Goal: Task Accomplishment & Management: Manage account settings

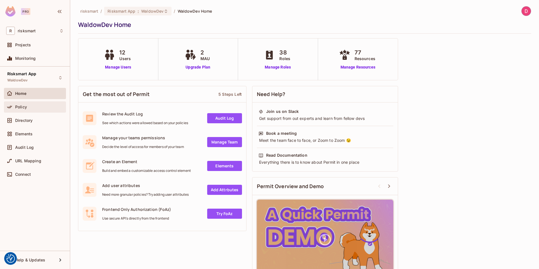
click at [24, 105] on span "Policy" at bounding box center [21, 107] width 12 height 4
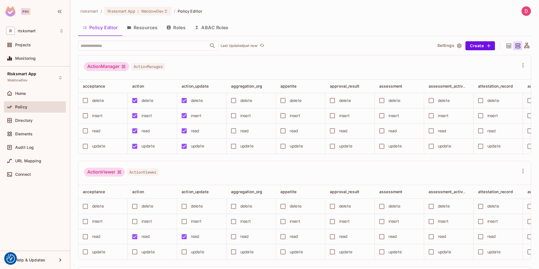
click at [142, 27] on button "Resources" at bounding box center [142, 27] width 40 height 14
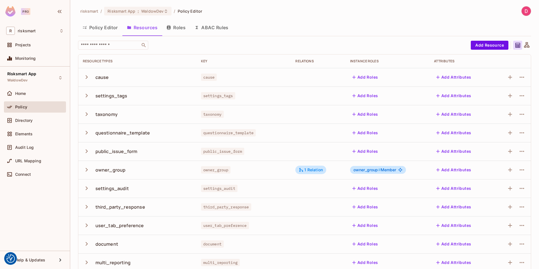
click at [187, 27] on button "Roles" at bounding box center [176, 27] width 28 height 14
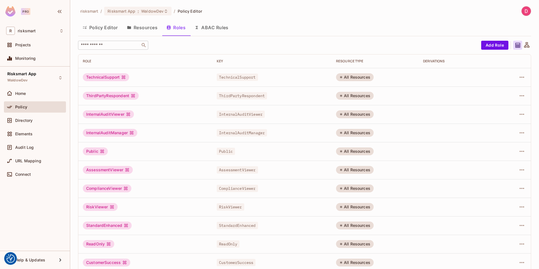
click at [97, 42] on input "text" at bounding box center [109, 45] width 59 height 6
type input "****"
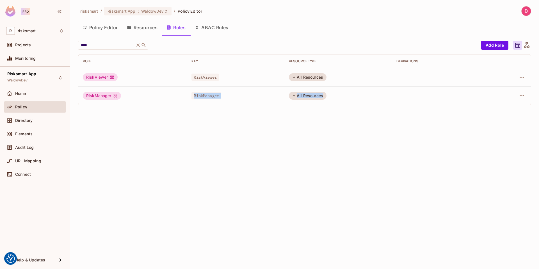
drag, startPoint x: 183, startPoint y: 97, endPoint x: 473, endPoint y: 88, distance: 290.2
click at [473, 88] on tr "RiskManager RiskManager All Resources" at bounding box center [304, 95] width 453 height 19
click at [525, 95] on icon "button" at bounding box center [522, 95] width 7 height 7
click at [411, 128] on div at bounding box center [269, 134] width 539 height 269
click at [522, 94] on icon "button" at bounding box center [522, 95] width 7 height 7
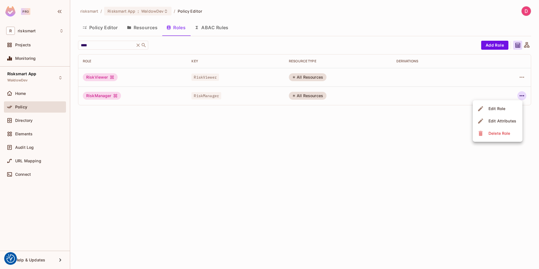
click at [503, 111] on div "Edit Role" at bounding box center [497, 109] width 17 height 6
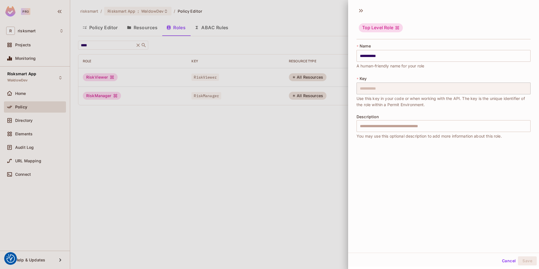
click at [500, 262] on button "Cancel" at bounding box center [509, 260] width 18 height 9
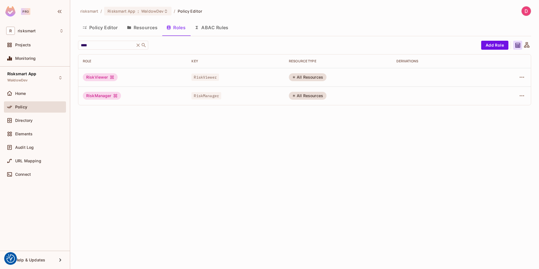
click at [319, 132] on div "risksmart / Risksmart App : WaldowDev / Policy Editor Policy Editor Resources R…" at bounding box center [304, 134] width 469 height 269
click at [110, 26] on button "Policy Editor" at bounding box center [100, 27] width 44 height 14
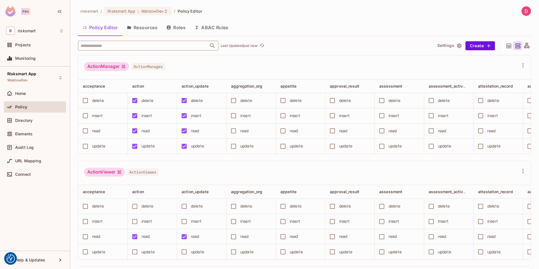
scroll to position [1, 0]
click at [104, 47] on input "text" at bounding box center [143, 46] width 128 height 10
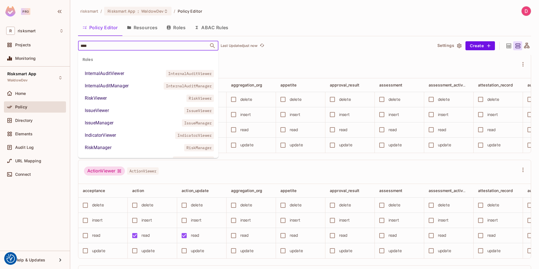
type input "****"
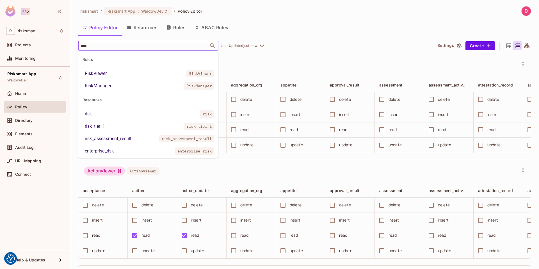
click at [114, 85] on li "RiskManager RiskManager" at bounding box center [148, 86] width 140 height 10
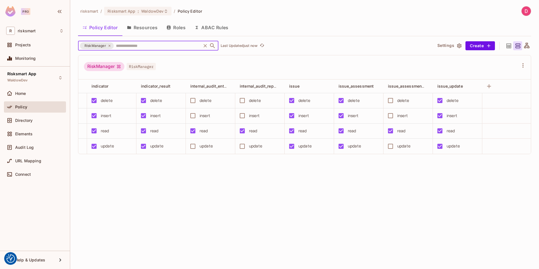
scroll to position [0, 1079]
click at [505, 46] on div at bounding box center [508, 45] width 9 height 9
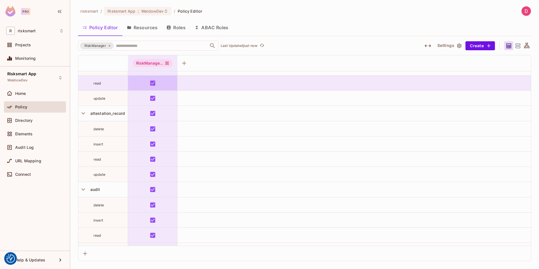
scroll to position [621, 0]
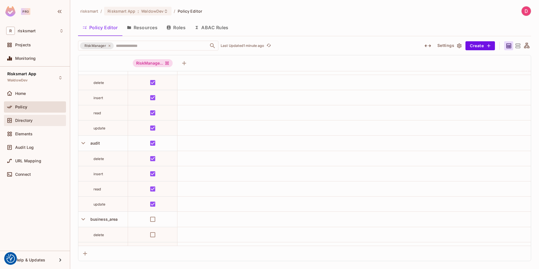
click at [34, 125] on div "Directory" at bounding box center [35, 120] width 62 height 11
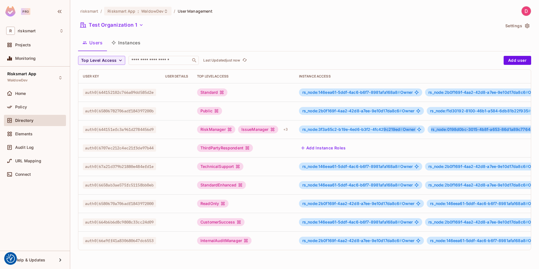
drag, startPoint x: 387, startPoint y: 129, endPoint x: 441, endPoint y: 133, distance: 54.3
click at [441, 133] on div "rs_node:3f3a65c2-b19e-4ed6-b3f2-4fc429c219ed # Owner rs_node:0198d0bc-3015-4b8f…" at bounding box center [434, 129] width 270 height 9
click at [436, 139] on td "Add Instance Roles" at bounding box center [434, 148] width 279 height 19
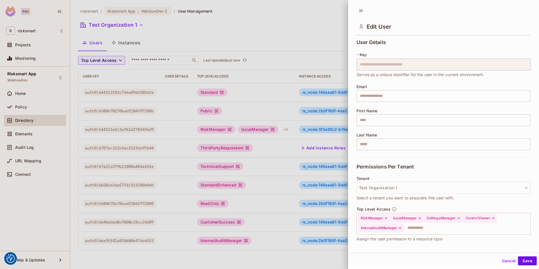
drag, startPoint x: 315, startPoint y: 23, endPoint x: 369, endPoint y: 19, distance: 54.1
click at [315, 23] on div at bounding box center [269, 134] width 539 height 269
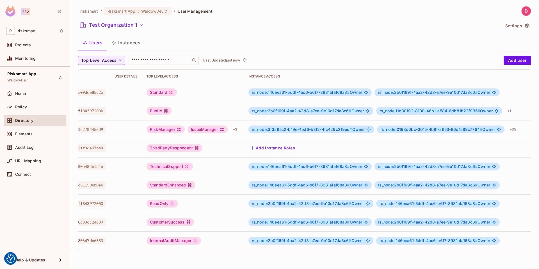
scroll to position [0, 65]
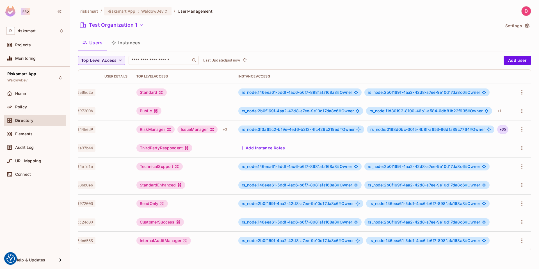
click at [505, 130] on div "+ 35" at bounding box center [502, 129] width 11 height 9
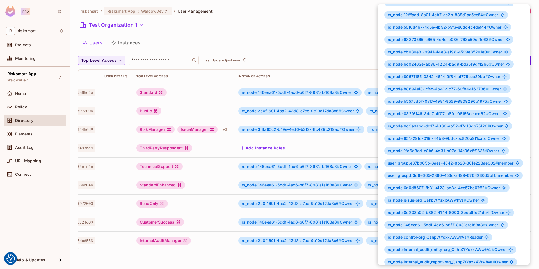
scroll to position [147, 0]
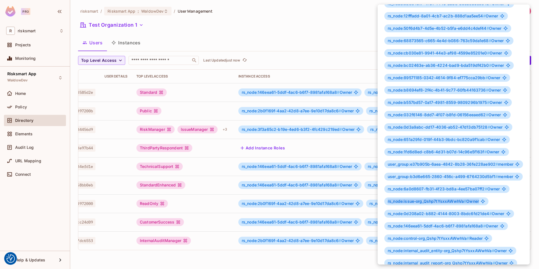
drag, startPoint x: 393, startPoint y: 205, endPoint x: 458, endPoint y: 199, distance: 65.2
click at [458, 199] on div "rs_node:issue-org_Qshp7tYsxxAWwhVa # Owner" at bounding box center [436, 201] width 104 height 8
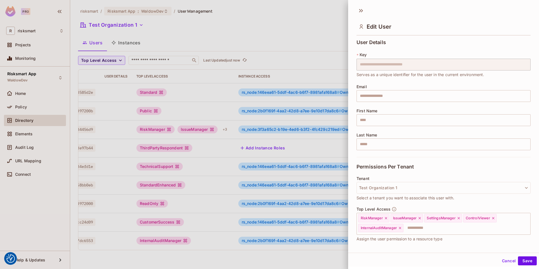
click at [507, 195] on div "Tenant Test Organization 1 Select a tenant you want to associate this user with." at bounding box center [444, 188] width 174 height 25
click at [362, 10] on icon at bounding box center [362, 10] width 2 height 3
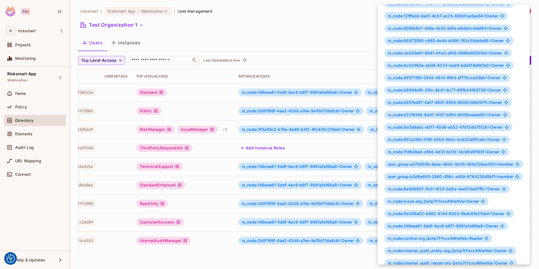
click at [327, 48] on div at bounding box center [269, 134] width 539 height 269
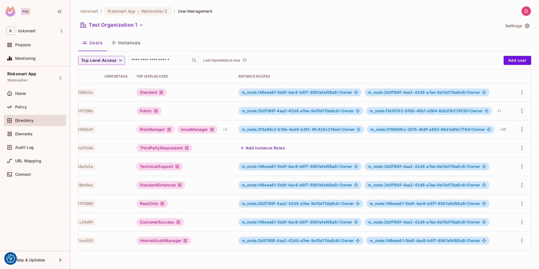
scroll to position [0, 0]
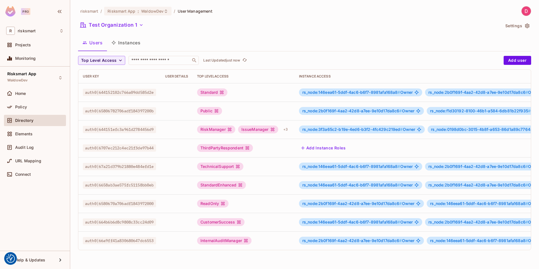
click at [301, 37] on div "Users Instances" at bounding box center [304, 43] width 453 height 14
click at [417, 58] on div "Top Level Access ​ Last Updated 13 minutes ago" at bounding box center [289, 60] width 423 height 9
